Goal: Task Accomplishment & Management: Manage account settings

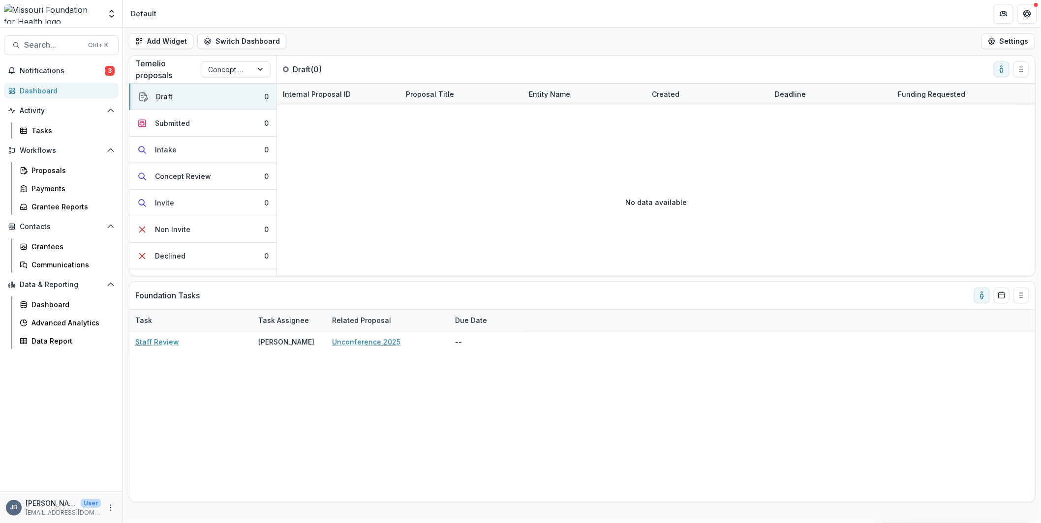
click at [62, 72] on span "Notifications" at bounding box center [62, 71] width 85 height 8
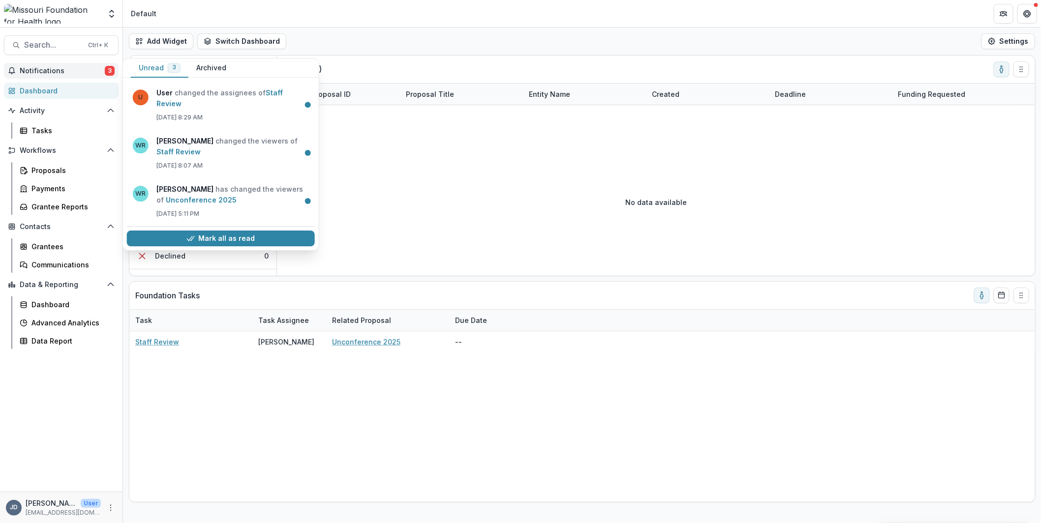
click at [237, 196] on link "Unconference 2025" at bounding box center [201, 200] width 71 height 8
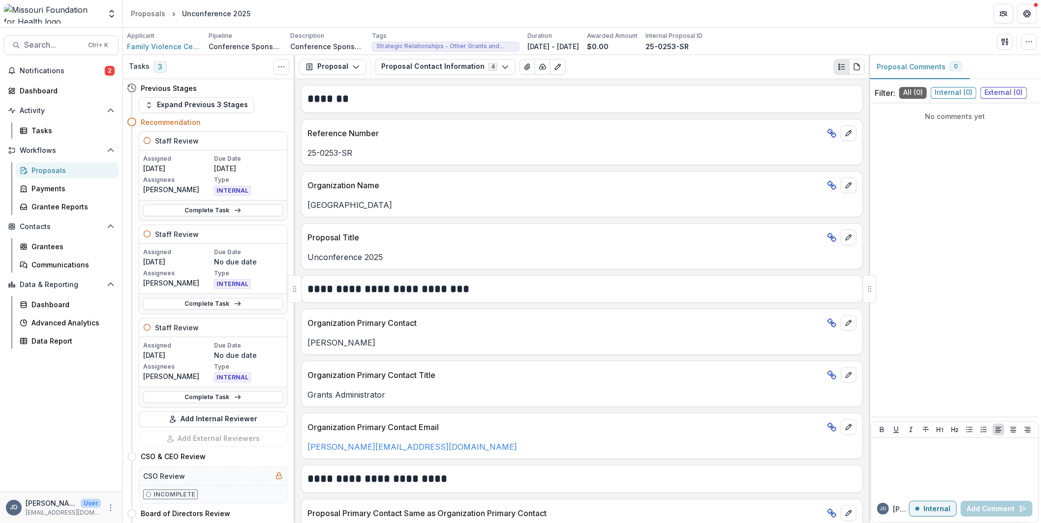
click at [48, 69] on span "Notifications" at bounding box center [62, 71] width 85 height 8
click at [38, 93] on div "Dashboard" at bounding box center [65, 91] width 91 height 10
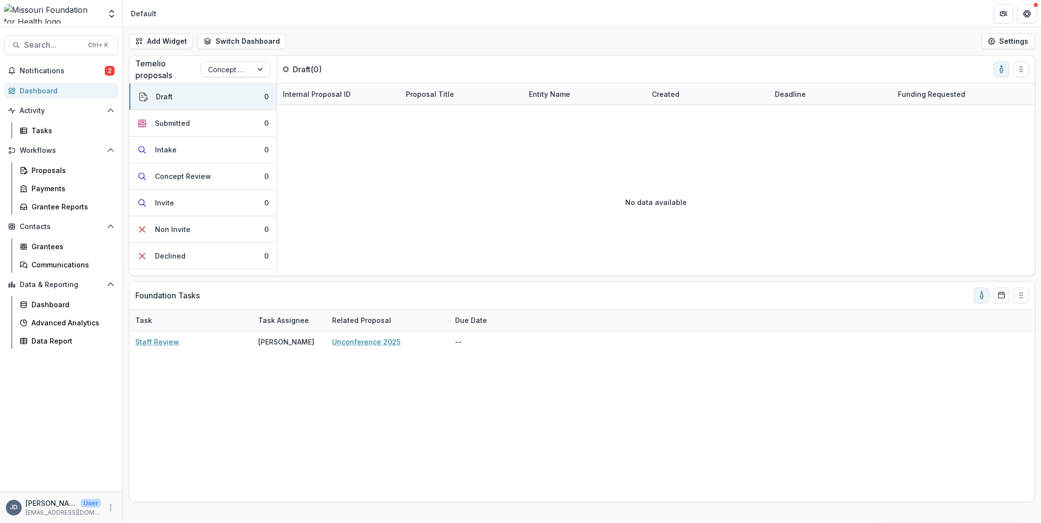
click at [229, 69] on div at bounding box center [226, 69] width 37 height 12
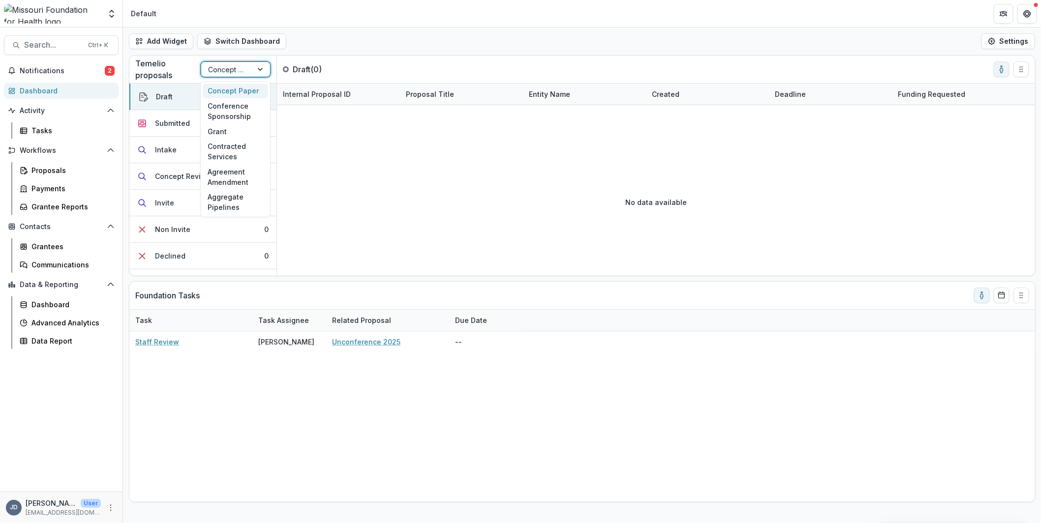
click at [226, 92] on div "Concept Paper" at bounding box center [235, 91] width 65 height 15
click at [1003, 71] on icon "toggle-assigned-to-me" at bounding box center [1001, 69] width 8 height 8
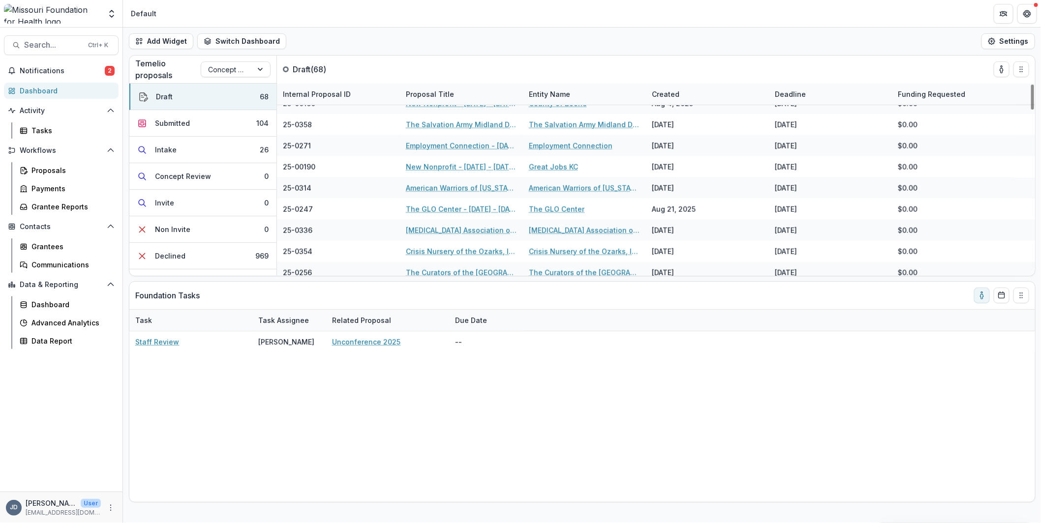
scroll to position [590, 0]
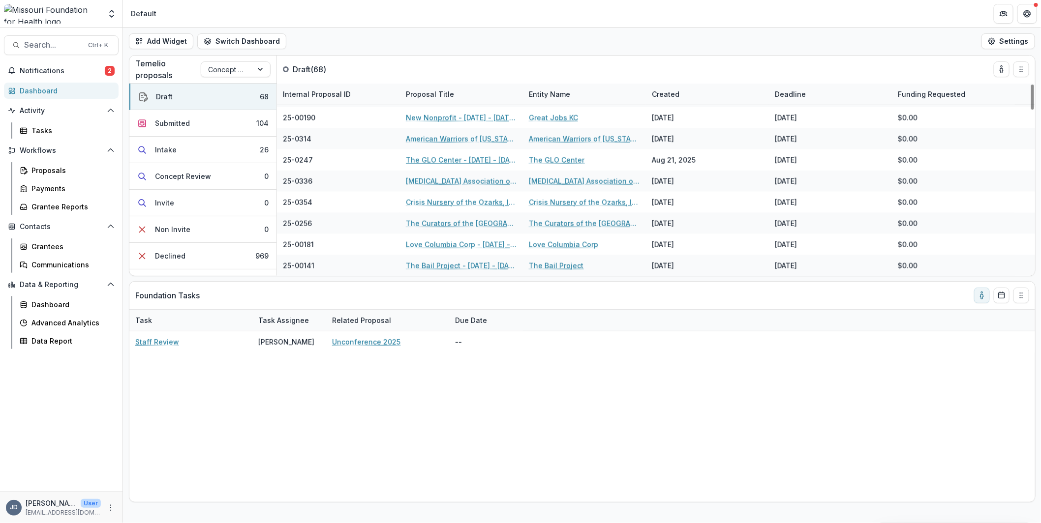
click at [452, 160] on link "The GLO Center - [DATE] - [DATE] Request for Concept Papers" at bounding box center [461, 160] width 111 height 10
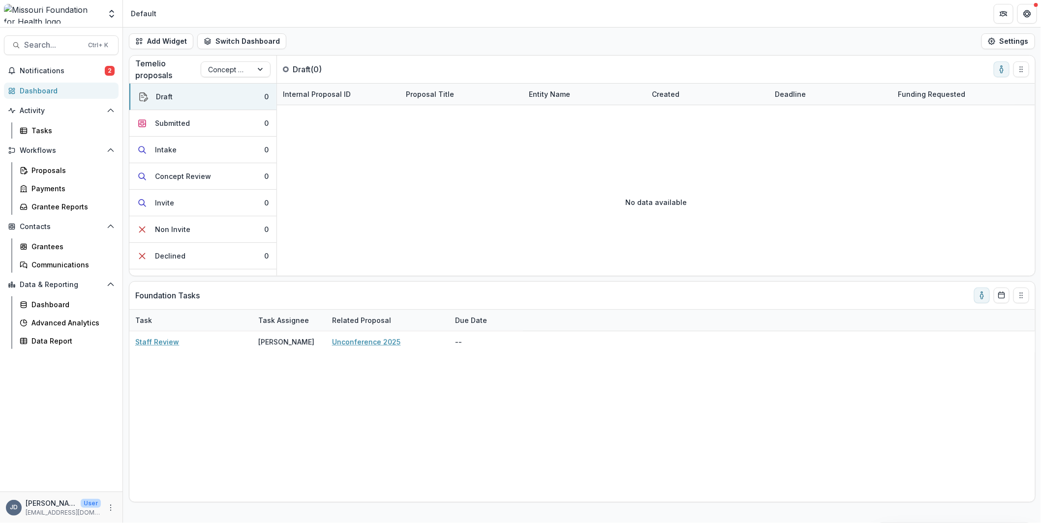
click at [999, 72] on icon "toggle-assigned-to-me" at bounding box center [1001, 69] width 8 height 8
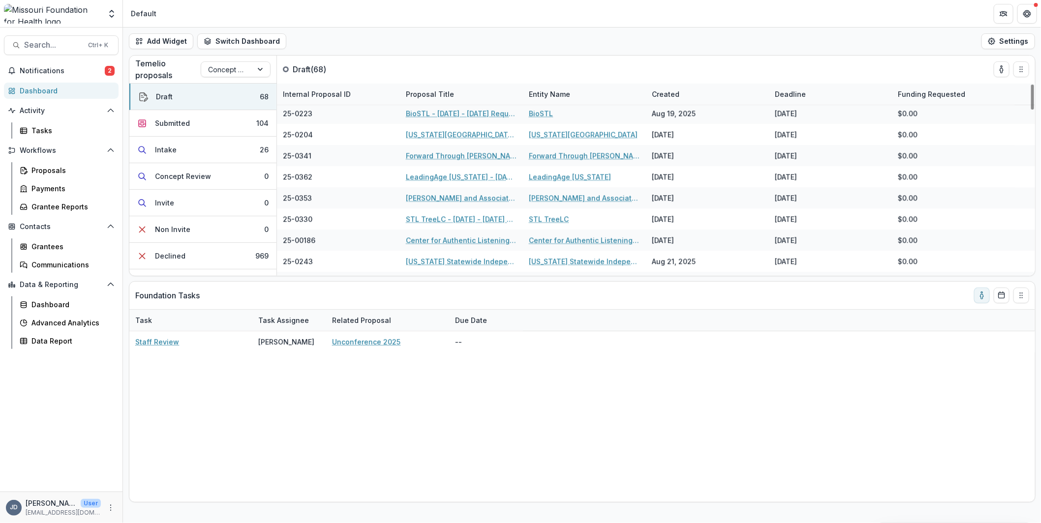
scroll to position [1267, 0]
